Goal: Check status: Check status

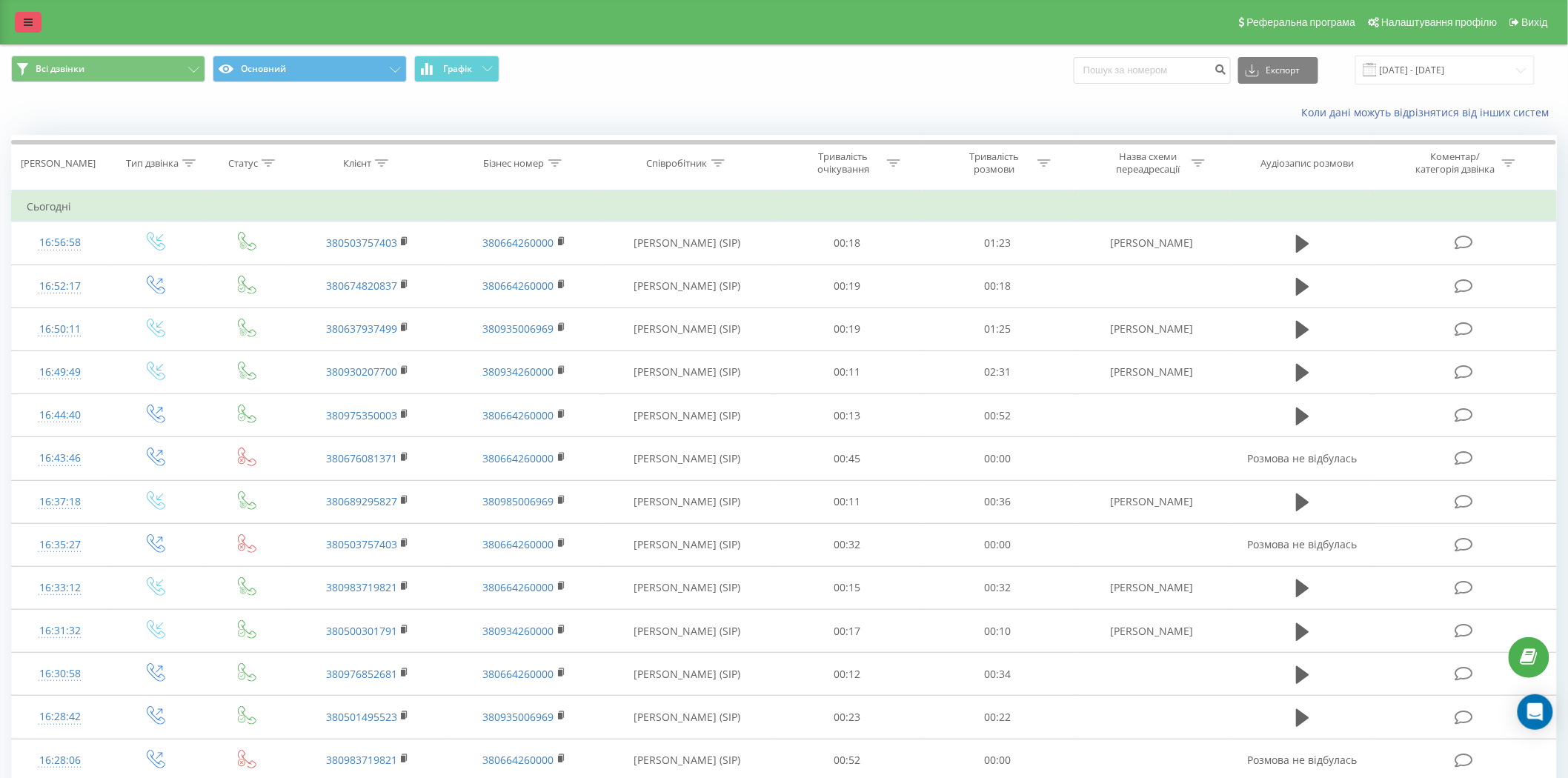
drag, startPoint x: 0, startPoint y: 0, endPoint x: 35, endPoint y: 30, distance: 46.1
click at [35, 30] on link at bounding box center [28, 22] width 27 height 21
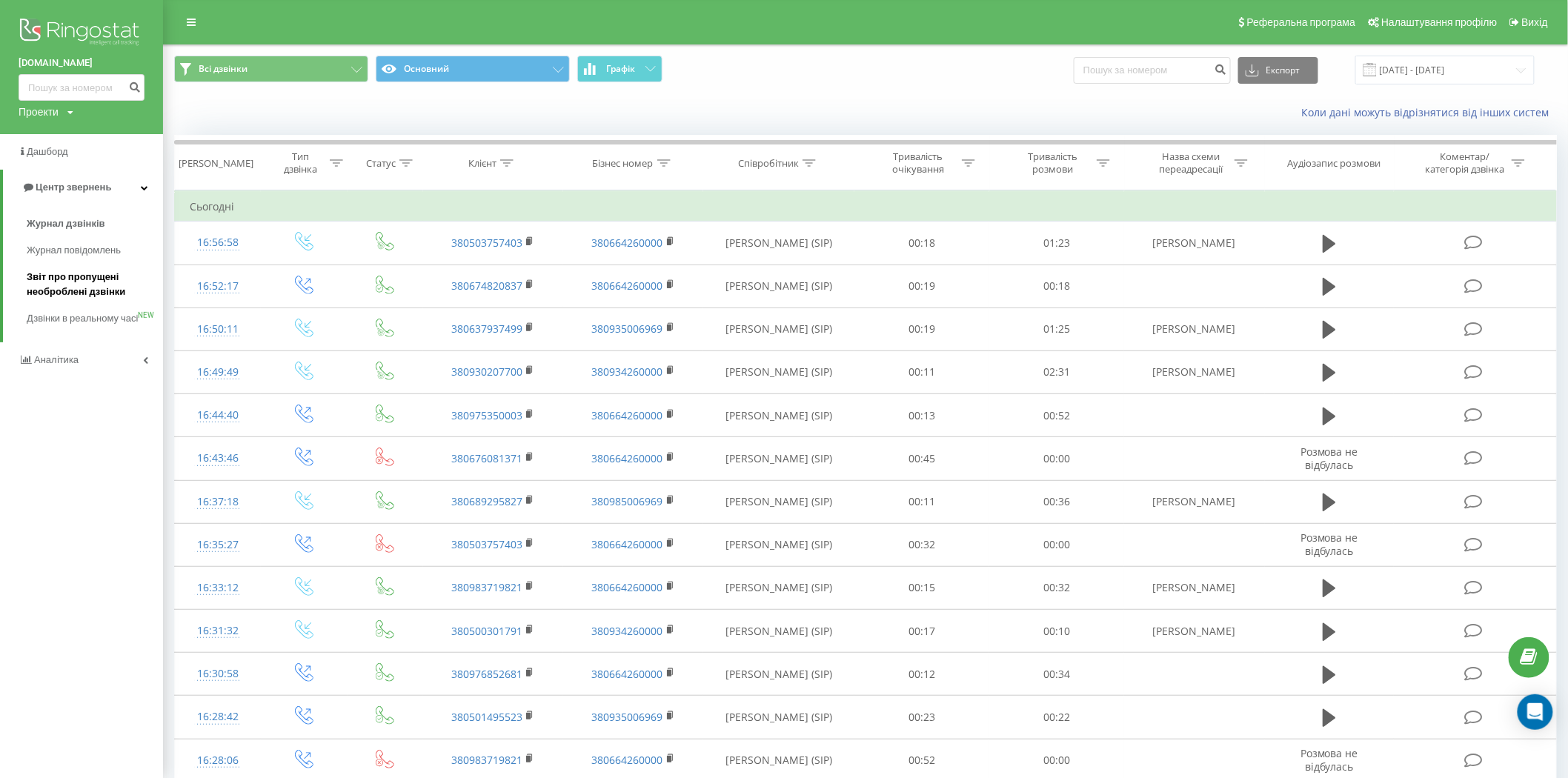
click at [104, 277] on span "Звіт про пропущені необроблені дзвінки" at bounding box center [91, 285] width 129 height 30
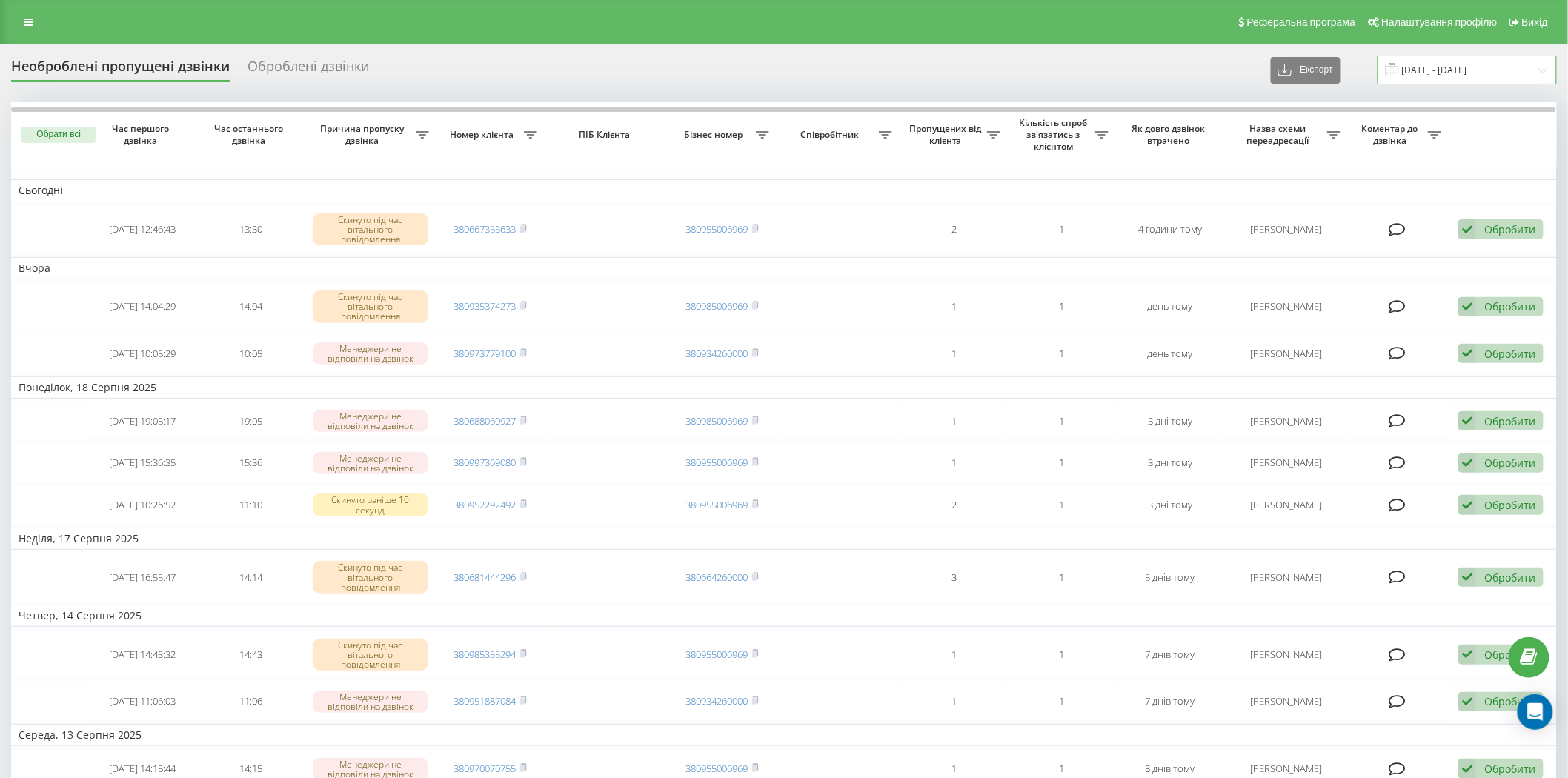
click at [1418, 71] on input "[DATE] - [DATE]" at bounding box center [1466, 69] width 179 height 29
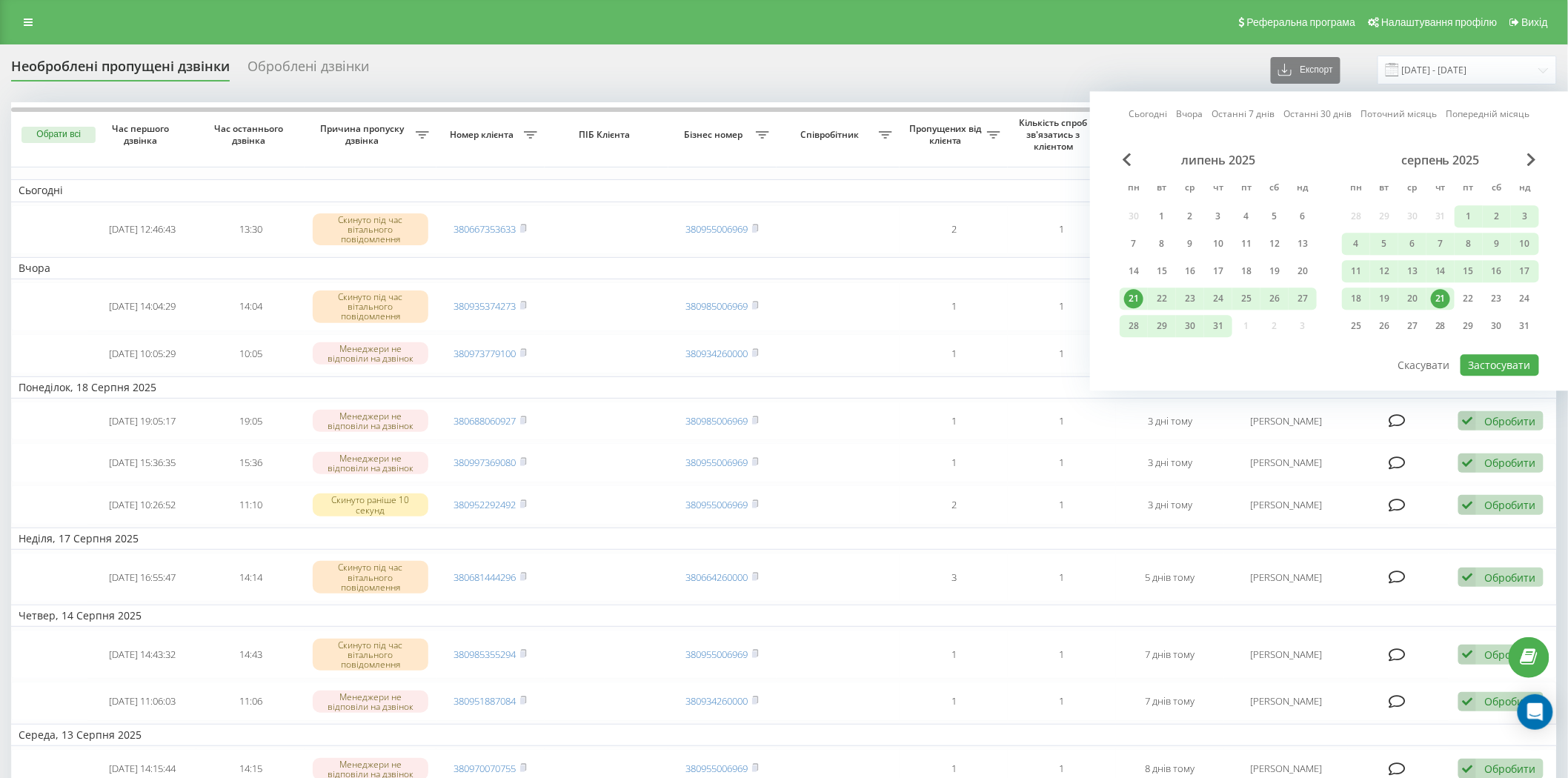
click at [1441, 299] on div "21" at bounding box center [1439, 298] width 19 height 19
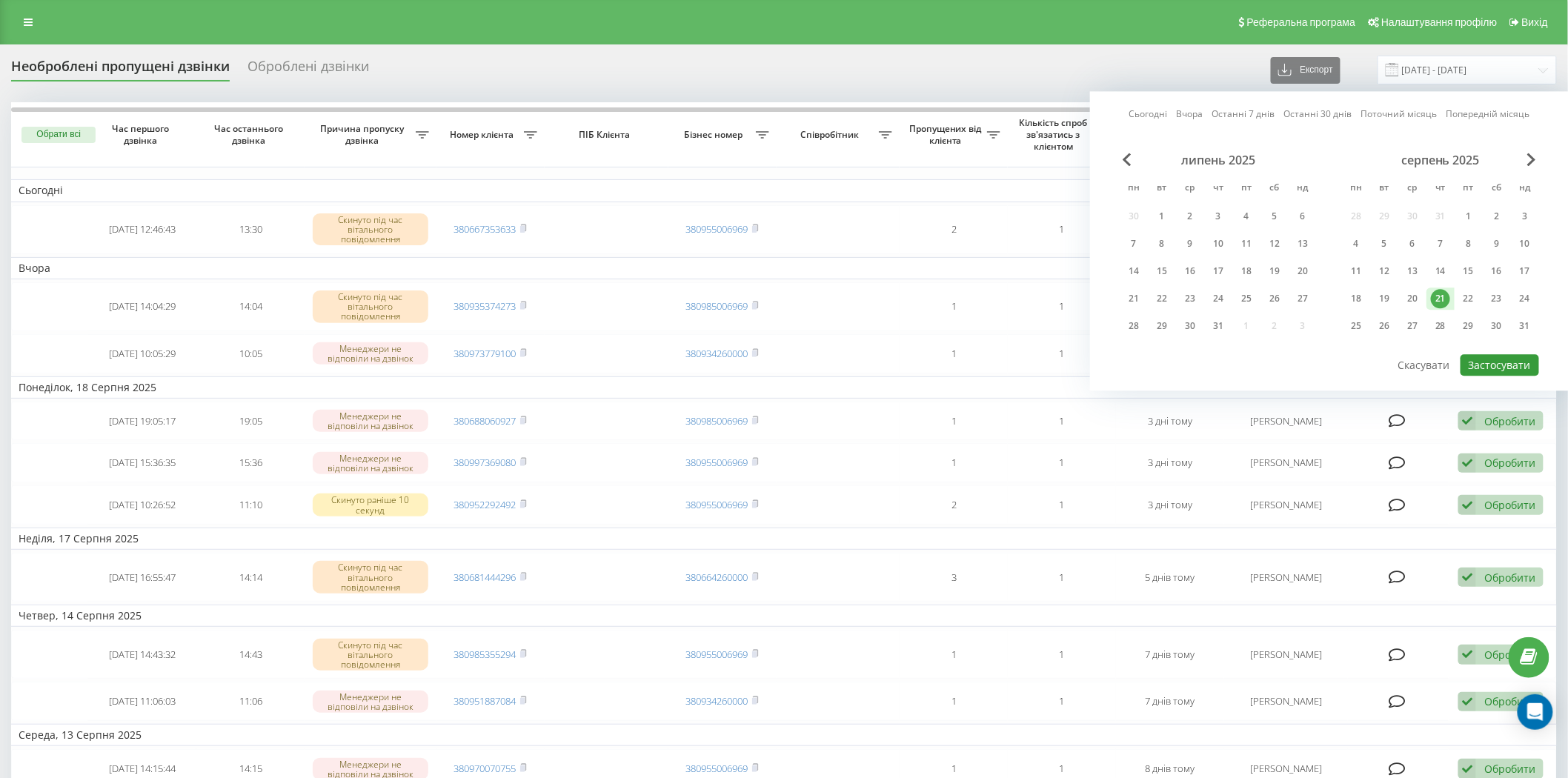
click at [1489, 357] on button "Застосувати" at bounding box center [1499, 365] width 78 height 22
type input "21.08.2025 - 21.08.2025"
